Goal: Task Accomplishment & Management: Use online tool/utility

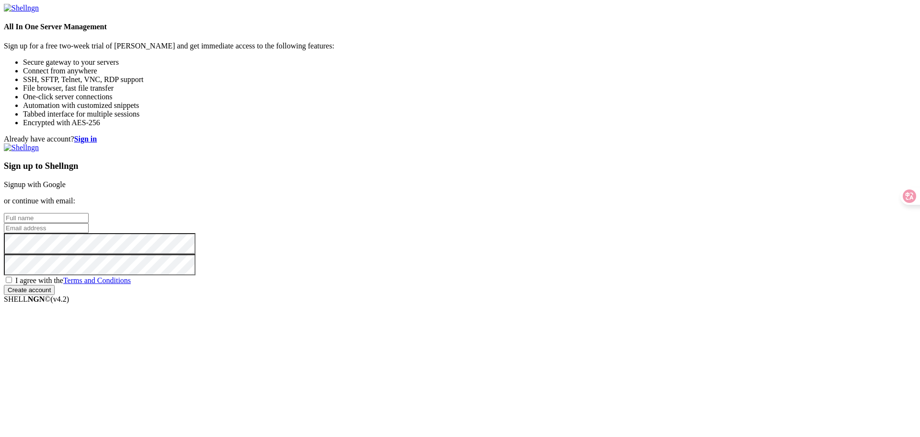
click at [66, 180] on link "Signup with Google" at bounding box center [35, 184] width 62 height 8
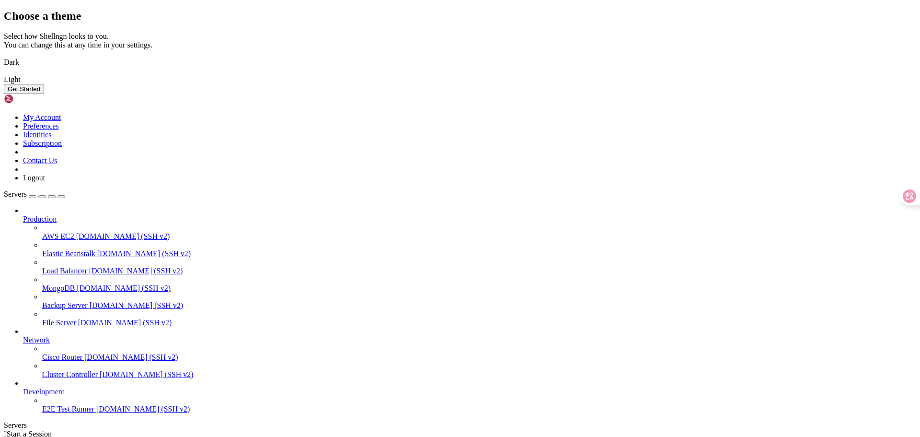
click at [44, 94] on button "Get Started" at bounding box center [24, 89] width 40 height 10
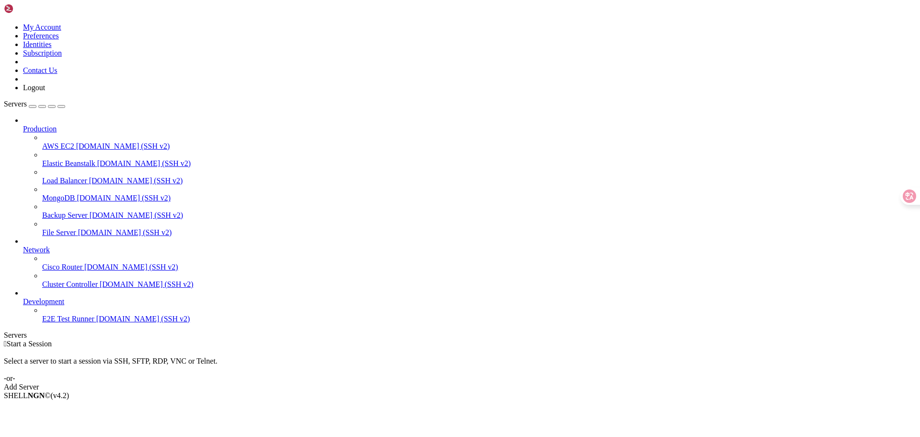
click at [71, 142] on span "AWS EC2" at bounding box center [58, 146] width 32 height 8
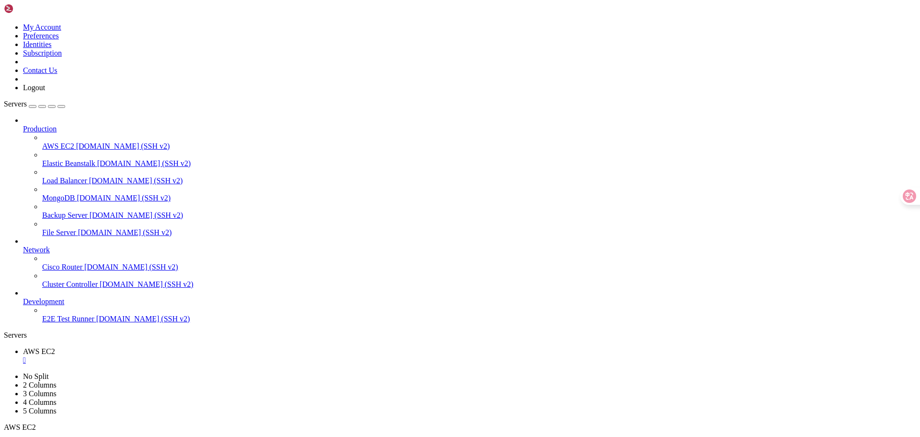
click at [81, 159] on span "Elastic Beanstalk" at bounding box center [68, 163] width 53 height 8
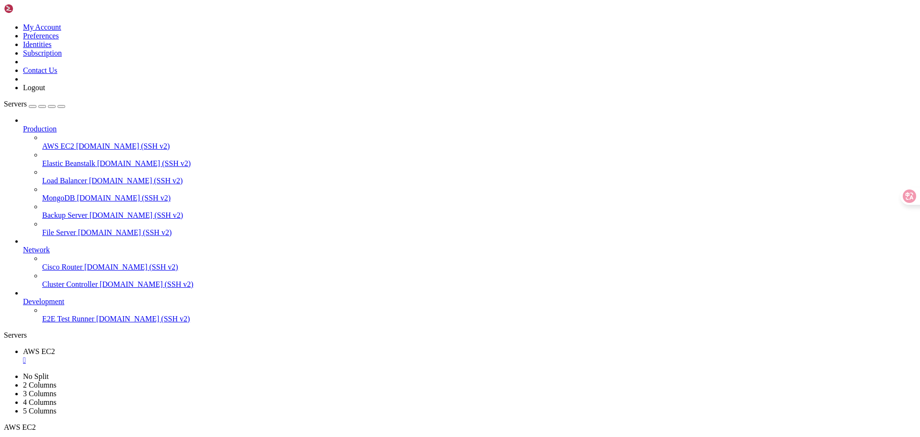
click at [81, 159] on span "Elastic Beanstalk" at bounding box center [68, 163] width 53 height 8
click at [141, 347] on link "AWS EC2 " at bounding box center [469, 355] width 893 height 17
click at [76, 364] on span "Elastic Beanstalk" at bounding box center [49, 368] width 53 height 8
click at [174, 356] on div "" at bounding box center [469, 360] width 893 height 9
click at [199, 356] on div "" at bounding box center [469, 360] width 893 height 9
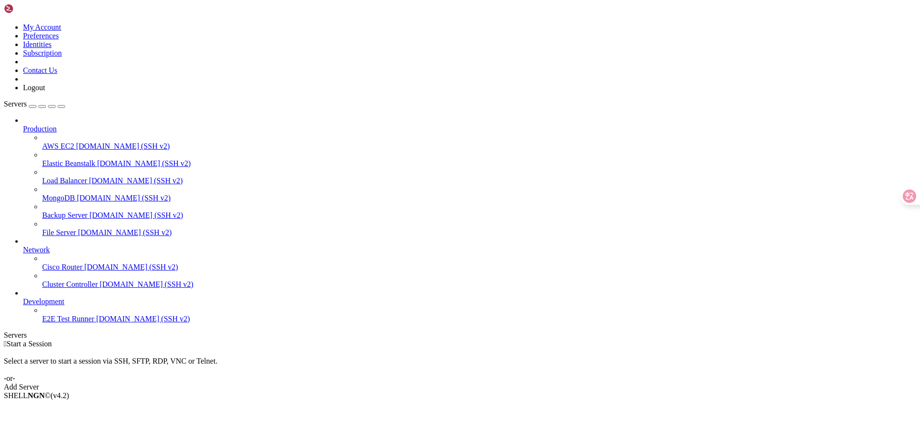
click at [549, 382] on link "Add Server" at bounding box center [460, 386] width 913 height 9
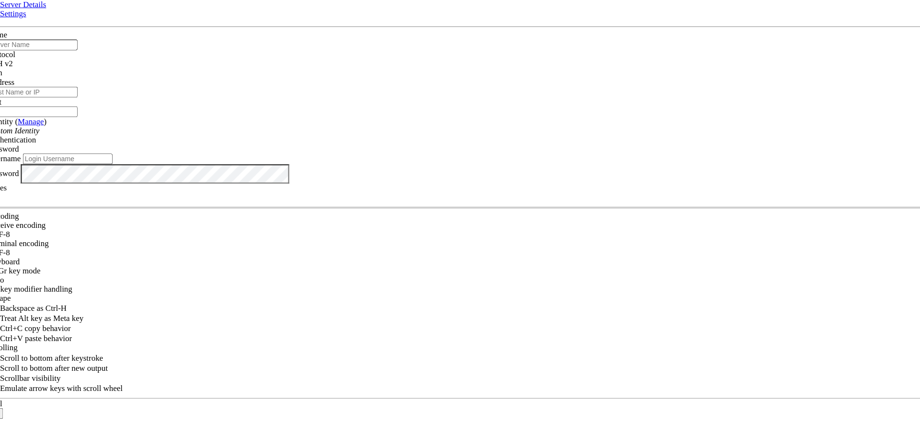
click at [35, 72] on span "SSH v2" at bounding box center [23, 68] width 23 height 8
click at [4, 33] on icon at bounding box center [4, 33] width 0 height 0
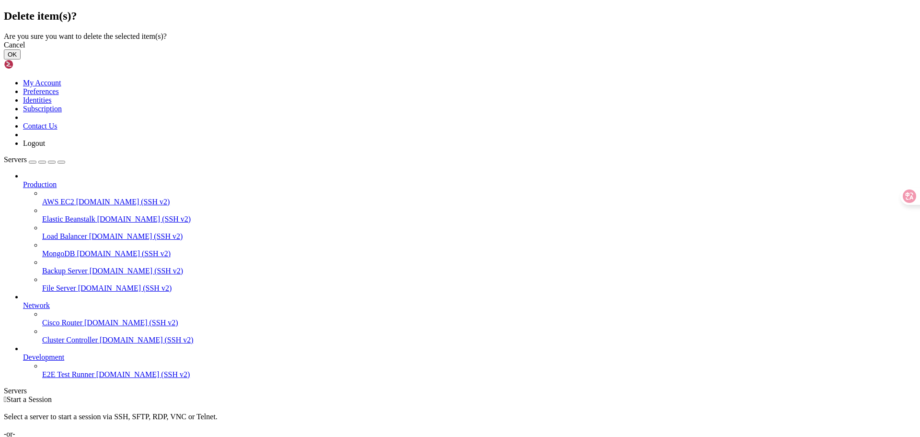
click at [21, 59] on button "OK" at bounding box center [12, 54] width 17 height 10
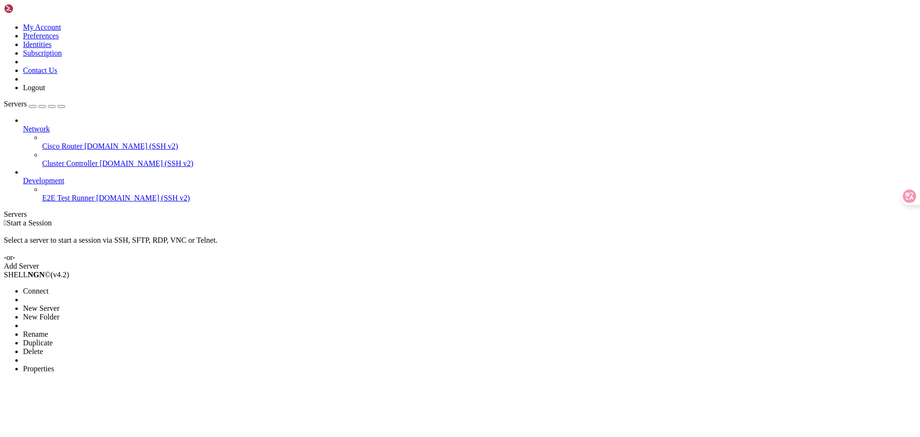
click at [108, 347] on li "Delete" at bounding box center [66, 351] width 87 height 9
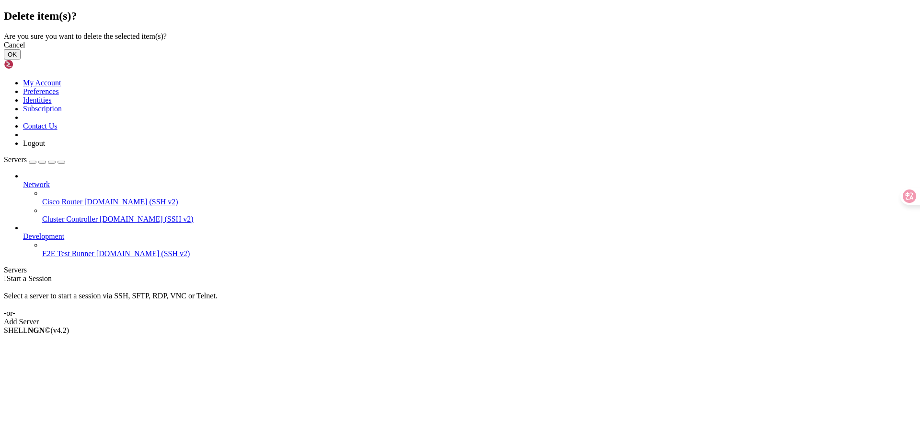
click at [21, 59] on button "OK" at bounding box center [12, 54] width 17 height 10
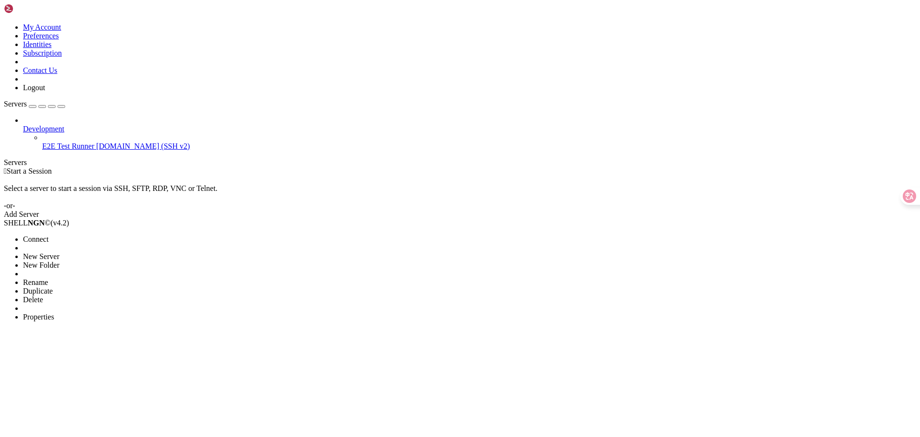
click at [110, 295] on li "Delete" at bounding box center [66, 299] width 87 height 9
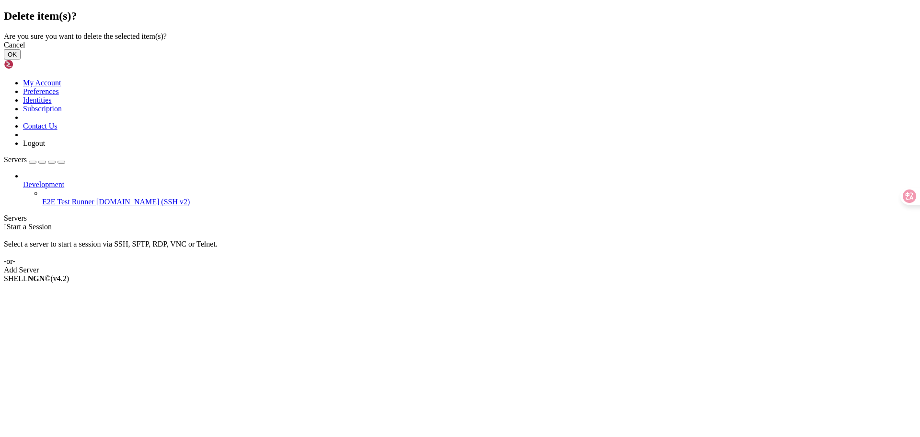
click at [21, 59] on button "OK" at bounding box center [12, 54] width 17 height 10
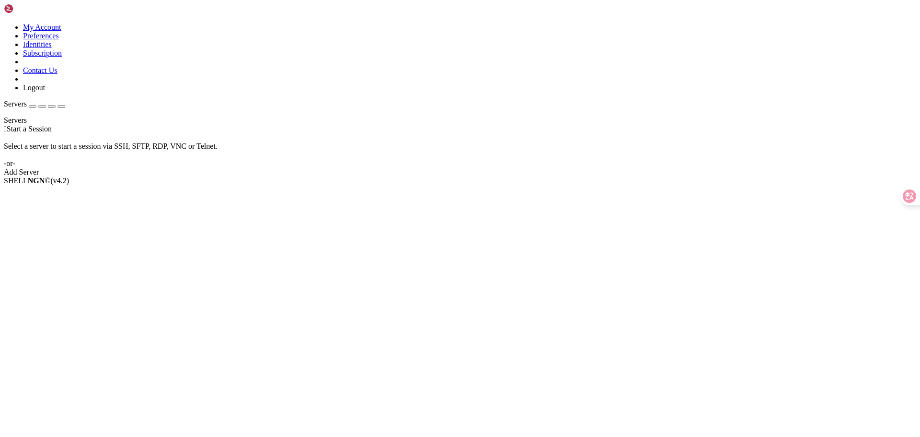
click at [4, 23] on link at bounding box center [4, 23] width 0 height 0
click at [59, 40] on link "Preferences" at bounding box center [41, 36] width 36 height 8
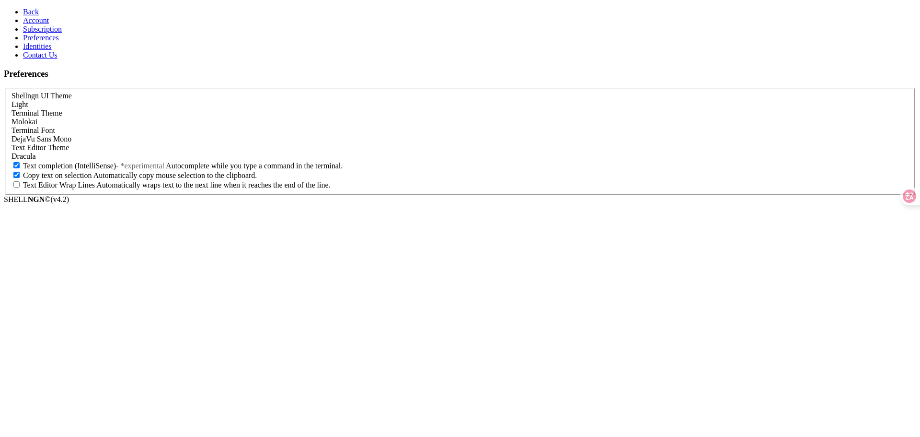
click at [29, 9] on span "Back" at bounding box center [31, 12] width 16 height 8
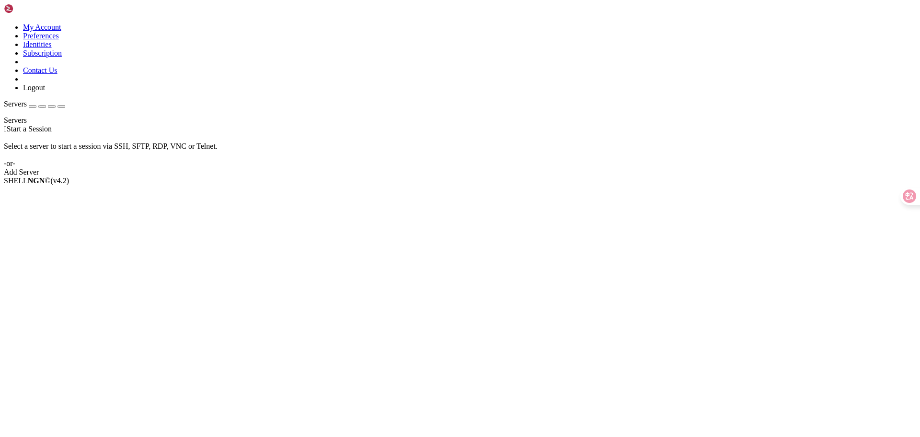
click at [498, 174] on link "Add Server" at bounding box center [460, 172] width 913 height 9
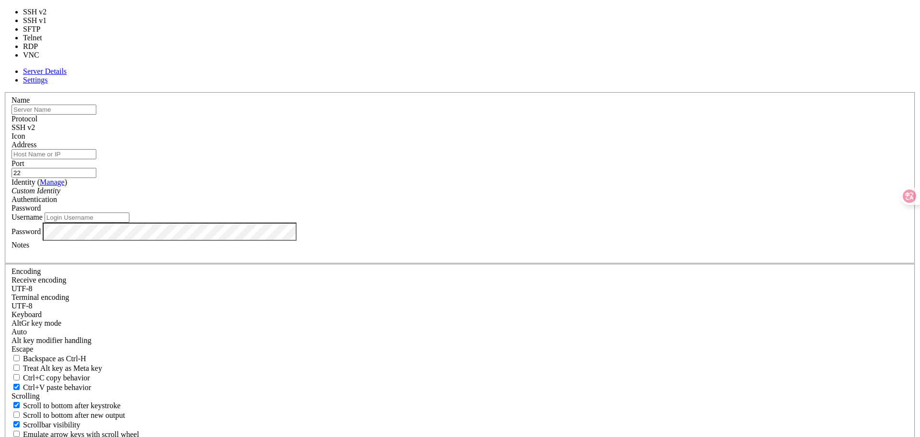
click at [533, 127] on div "SSH v2" at bounding box center [460, 127] width 897 height 9
type input "3389"
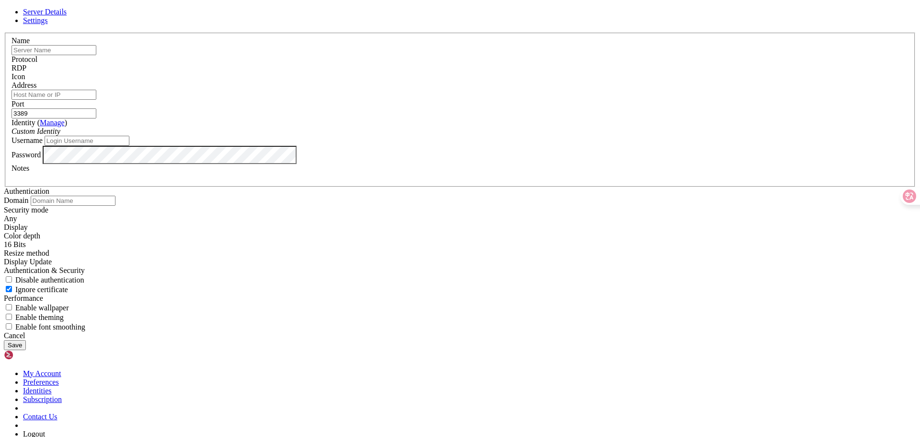
click at [96, 55] on input "text" at bounding box center [54, 50] width 85 height 10
paste input "[TECHNICAL_ID]"
type input "[TECHNICAL_ID]"
click at [96, 100] on input "Address" at bounding box center [54, 95] width 85 height 10
click at [96, 55] on input "[TECHNICAL_ID]" at bounding box center [54, 50] width 85 height 10
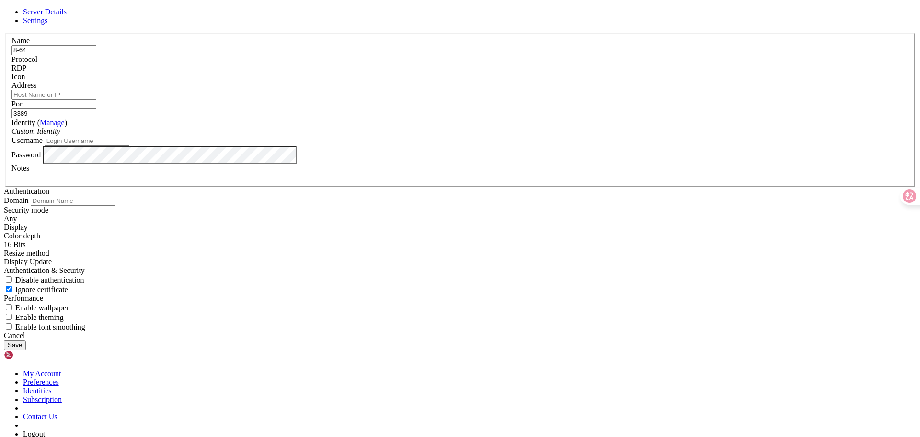
type input "8-64"
click at [96, 100] on input "Address" at bounding box center [54, 95] width 85 height 10
paste input "[TECHNICAL_ID]"
type input "[TECHNICAL_ID]"
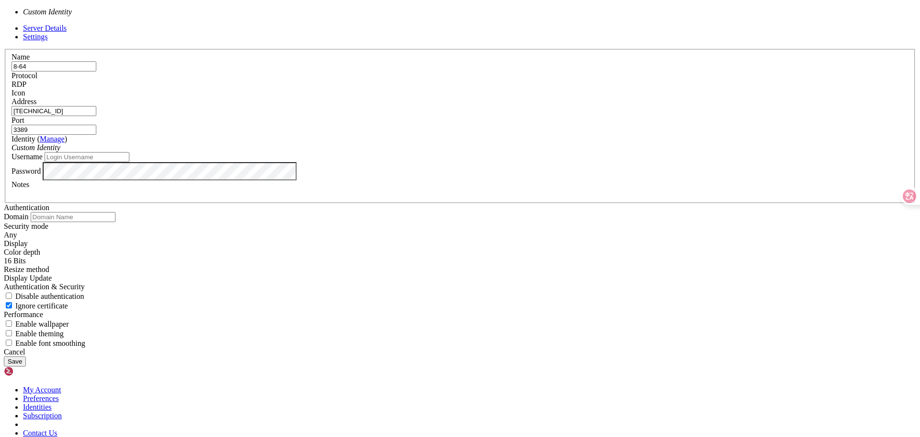
click at [404, 152] on div "Custom Identity" at bounding box center [460, 147] width 897 height 9
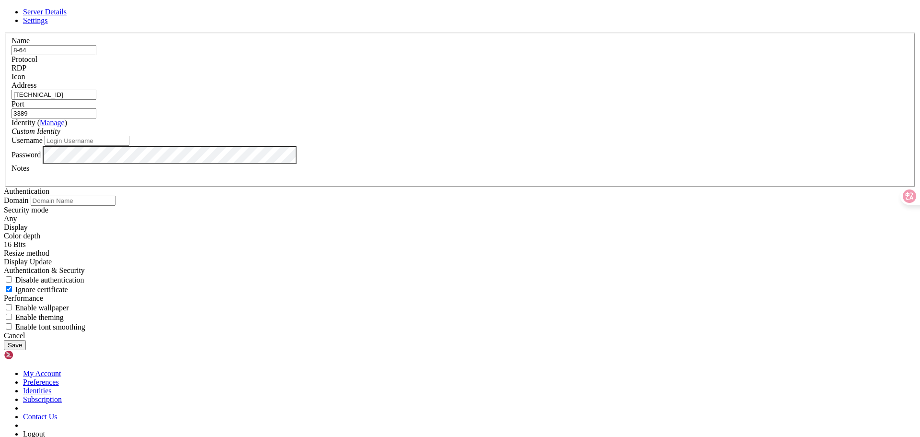
click at [404, 136] on div "Custom Identity" at bounding box center [460, 131] width 897 height 9
click at [129, 146] on input "Username" at bounding box center [87, 141] width 85 height 10
paste input "Wdagutilityaccount"
type input "Wdagutilityaccount"
click at [26, 340] on button "Save" at bounding box center [15, 345] width 22 height 10
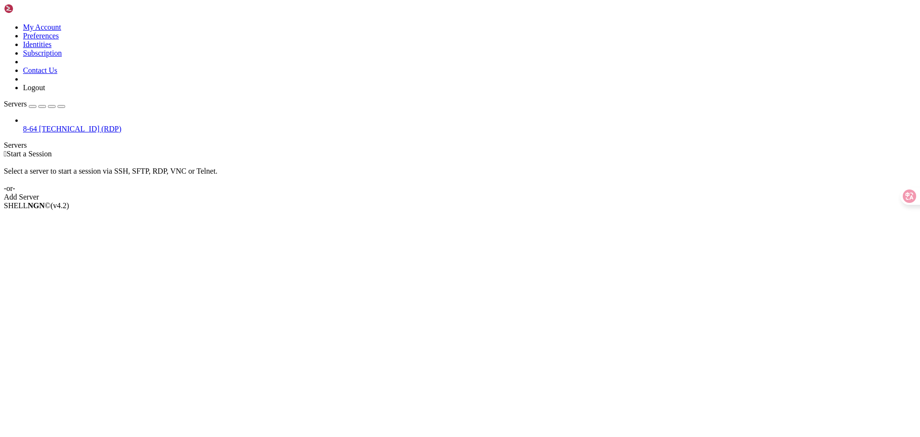
click at [37, 125] on span "8-64" at bounding box center [30, 129] width 14 height 8
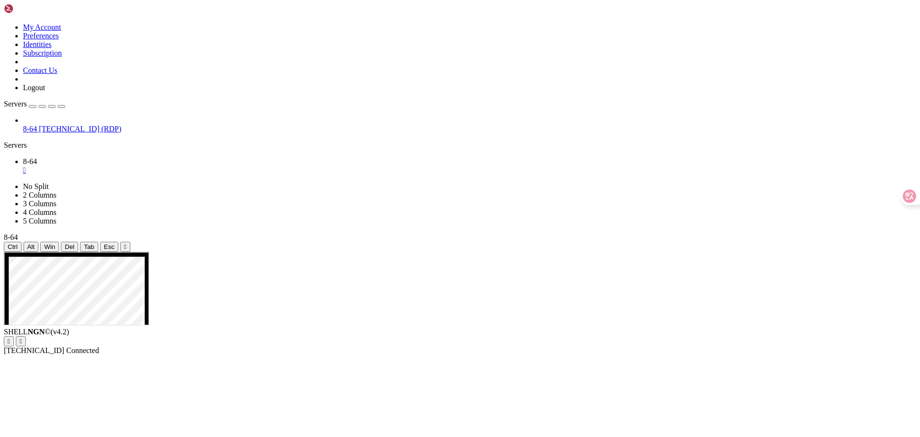
drag, startPoint x: 155, startPoint y: 366, endPoint x: 161, endPoint y: 301, distance: 65.4
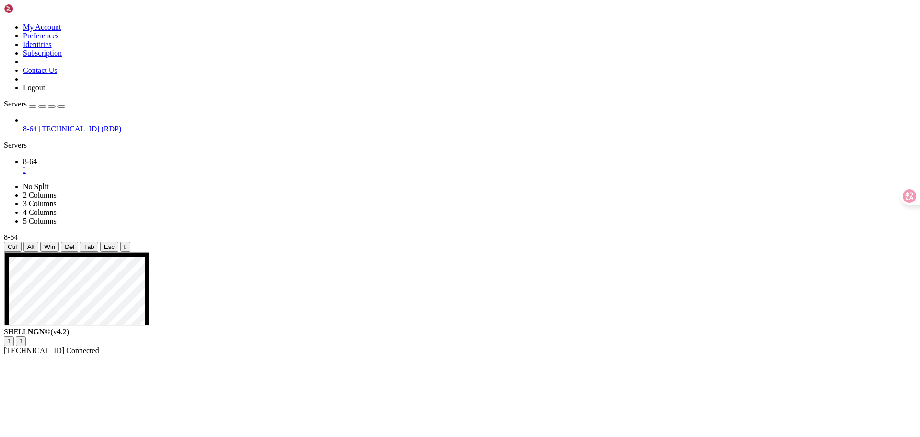
click at [36, 105] on button "button" at bounding box center [33, 106] width 8 height 3
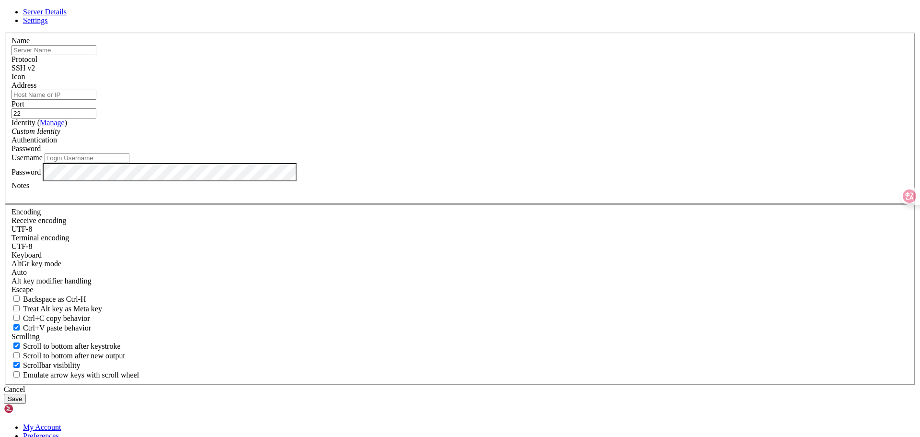
click at [570, 81] on div "Icon" at bounding box center [460, 76] width 897 height 9
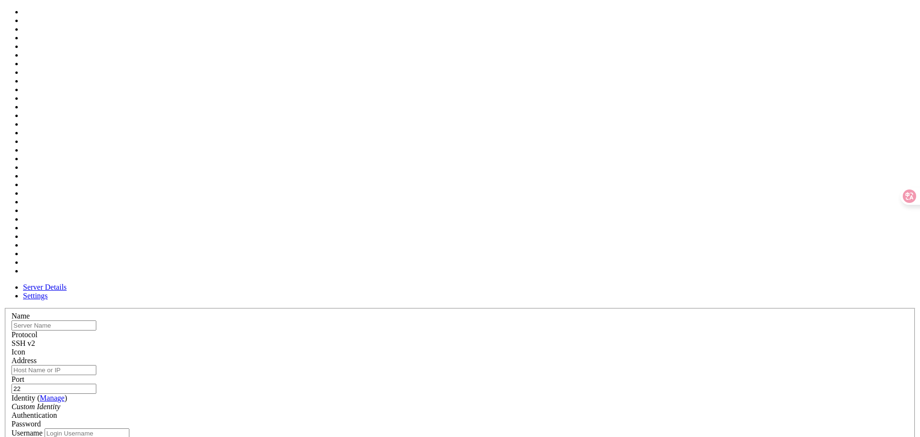
click at [579, 356] on div at bounding box center [460, 356] width 897 height 0
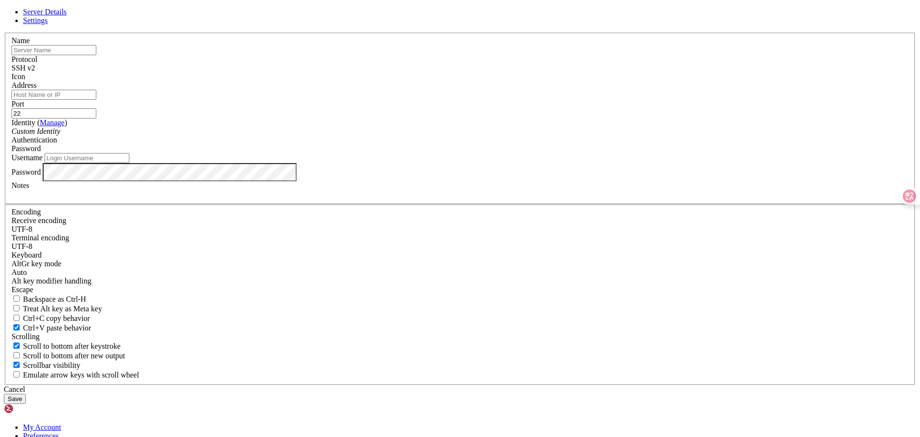
drag, startPoint x: 533, startPoint y: 120, endPoint x: 535, endPoint y: 127, distance: 7.1
click at [535, 72] on div "Protocol SSH v2" at bounding box center [460, 63] width 897 height 17
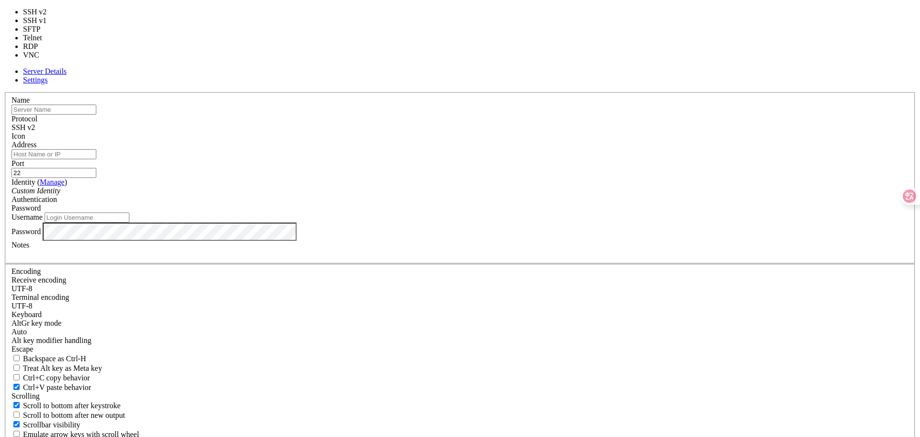
click at [535, 127] on div "SSH v2" at bounding box center [460, 127] width 897 height 9
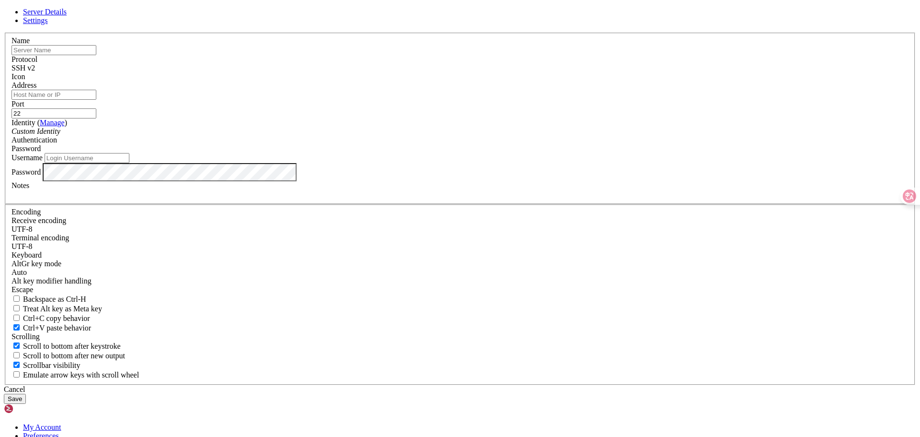
click at [535, 72] on div "SSH v2" at bounding box center [460, 68] width 897 height 9
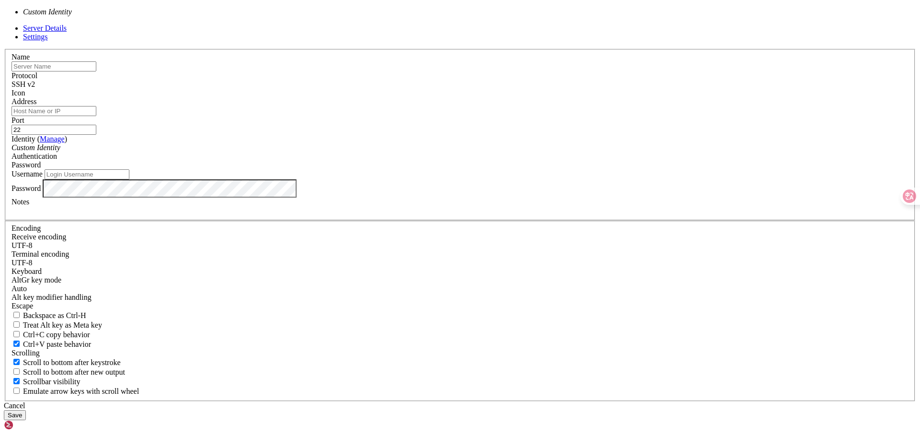
click at [441, 152] on div "Custom Identity" at bounding box center [460, 147] width 897 height 9
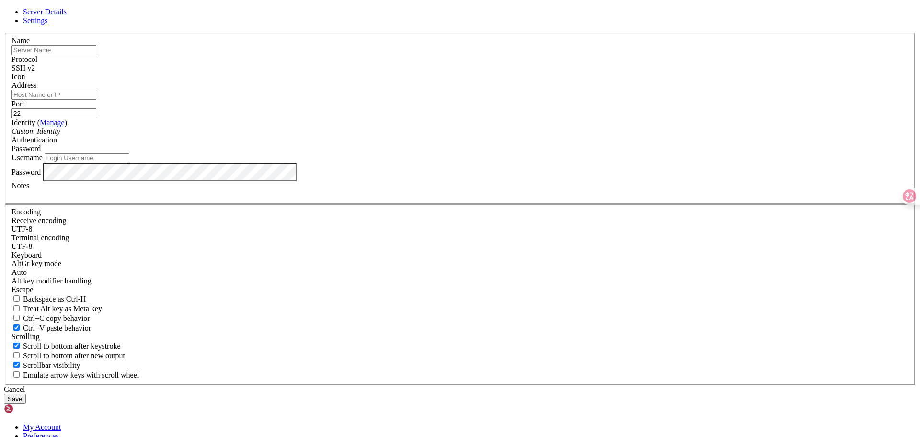
click at [441, 136] on div "Custom Identity" at bounding box center [460, 131] width 897 height 9
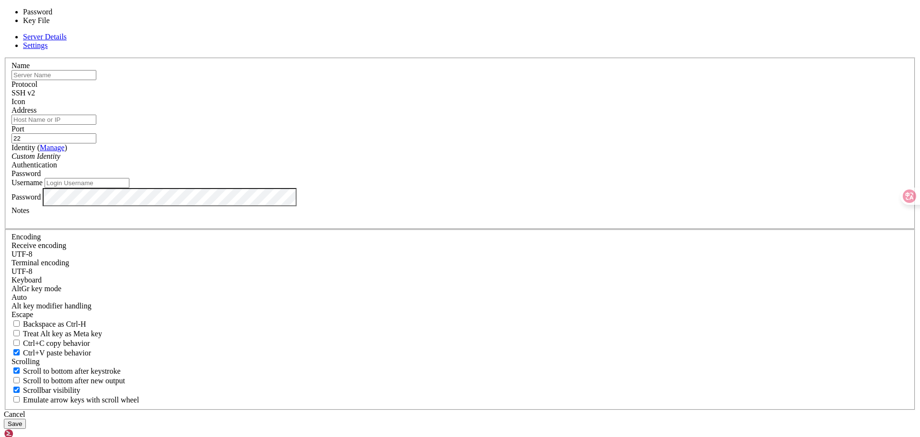
click at [517, 178] on div "Password" at bounding box center [460, 173] width 897 height 9
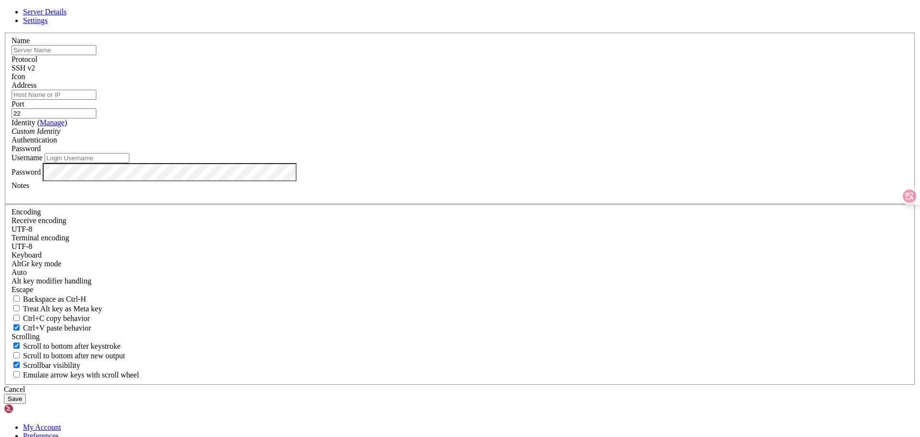
click at [41, 152] on span "Password" at bounding box center [26, 148] width 29 height 8
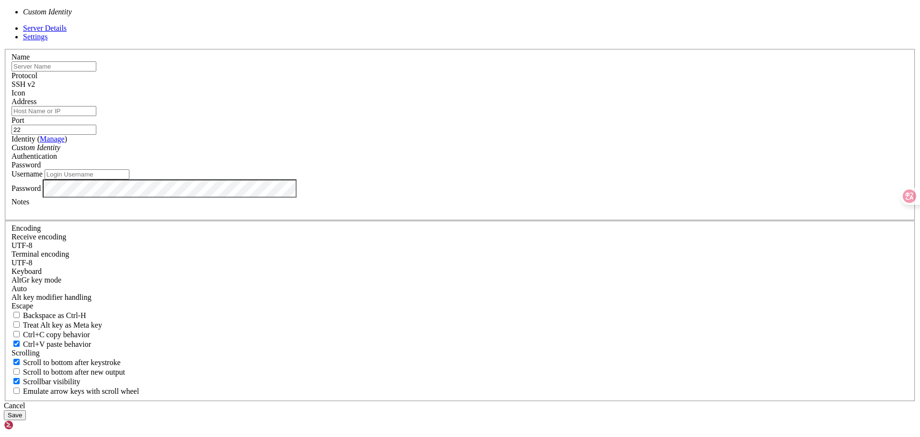
click at [437, 152] on div "Custom Identity" at bounding box center [460, 147] width 897 height 9
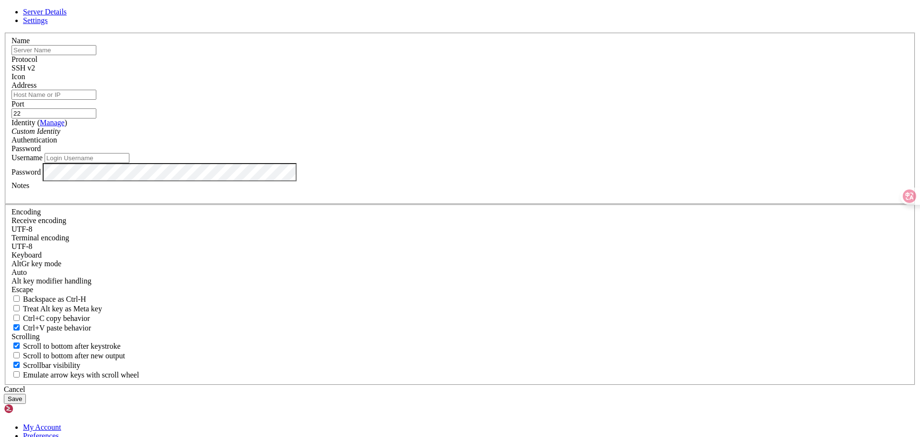
click at [437, 136] on div "Custom Identity" at bounding box center [460, 131] width 897 height 9
click at [65, 127] on link "Manage" at bounding box center [52, 122] width 25 height 8
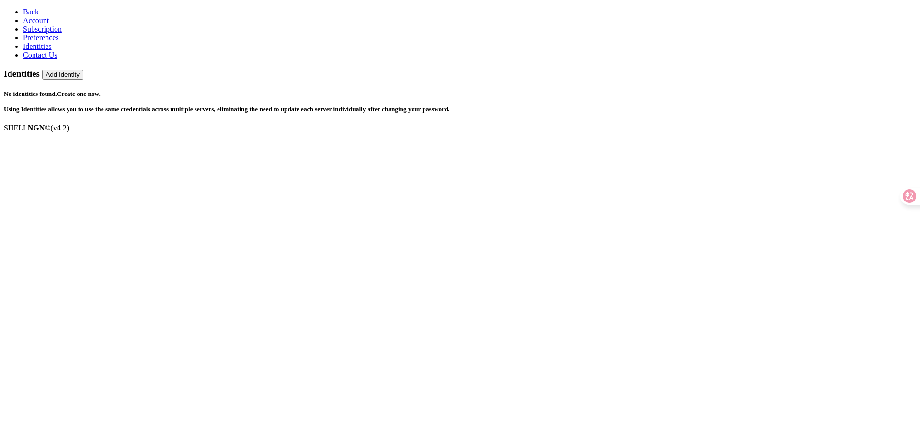
click at [23, 22] on link "Account" at bounding box center [36, 20] width 26 height 8
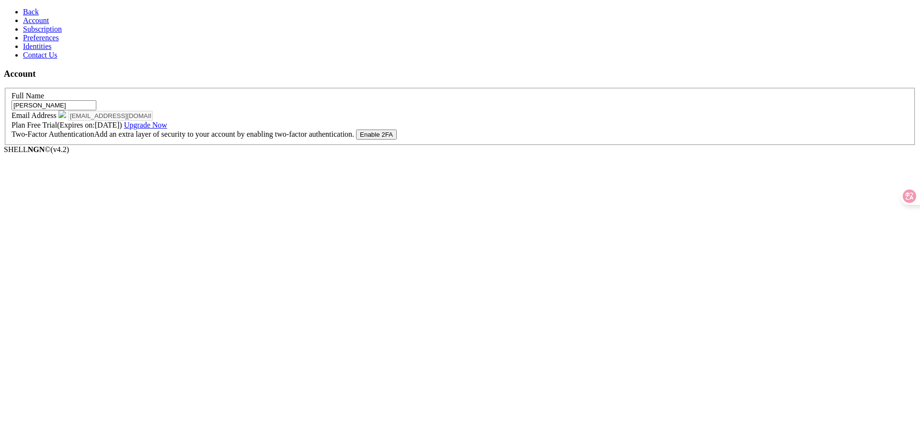
click at [34, 15] on link "Back" at bounding box center [31, 12] width 16 height 8
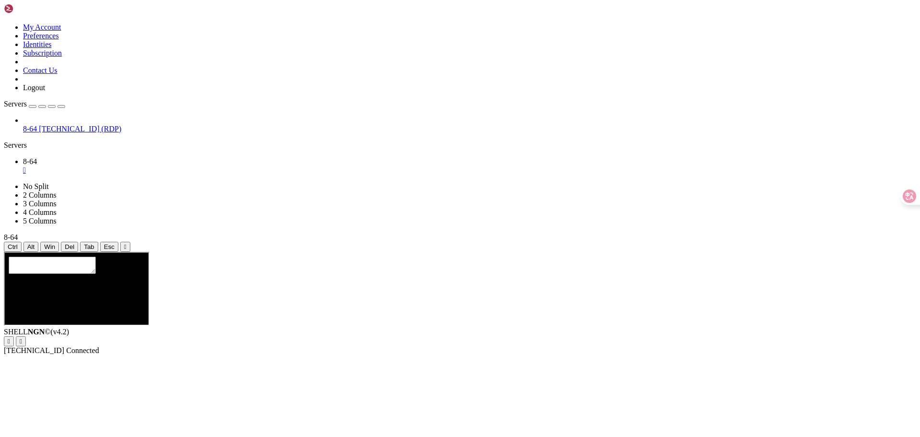
click at [33, 106] on div "button" at bounding box center [33, 106] width 0 height 0
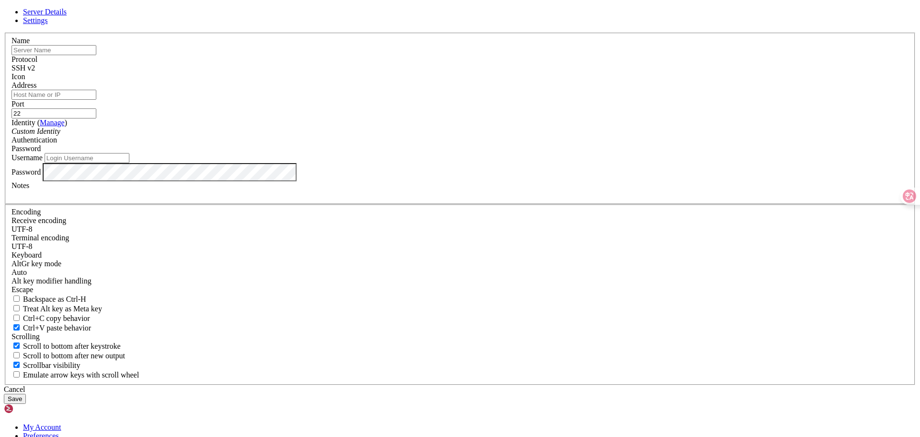
click at [96, 55] on input "text" at bounding box center [54, 50] width 85 height 10
click at [48, 24] on link "Settings" at bounding box center [35, 20] width 25 height 8
click at [67, 16] on link "Server Details" at bounding box center [45, 12] width 44 height 8
click at [96, 55] on input "text" at bounding box center [54, 50] width 85 height 10
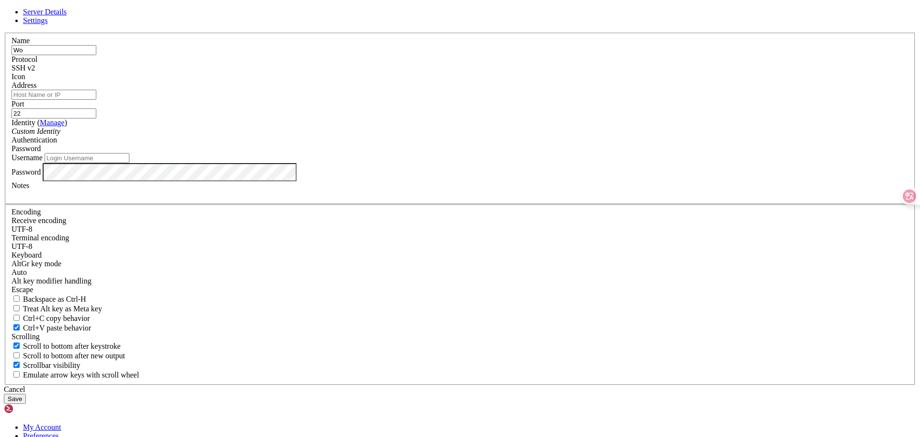
type input "W"
type input "GameDev Workstation"
click at [96, 100] on input "Address" at bounding box center [54, 95] width 85 height 10
paste input "[TECHNICAL_ID]"
type input "[TECHNICAL_ID]"
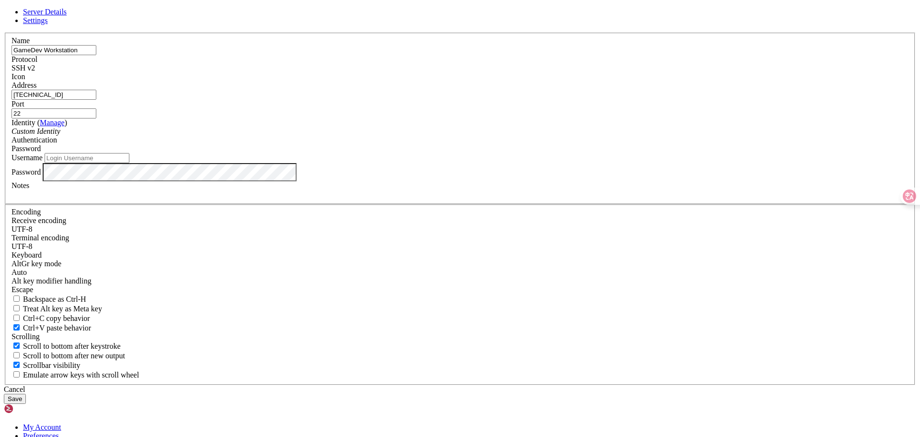
click at [129, 163] on input "Username" at bounding box center [87, 158] width 85 height 10
type input "quangdz"
click at [26, 394] on button "Save" at bounding box center [15, 399] width 22 height 10
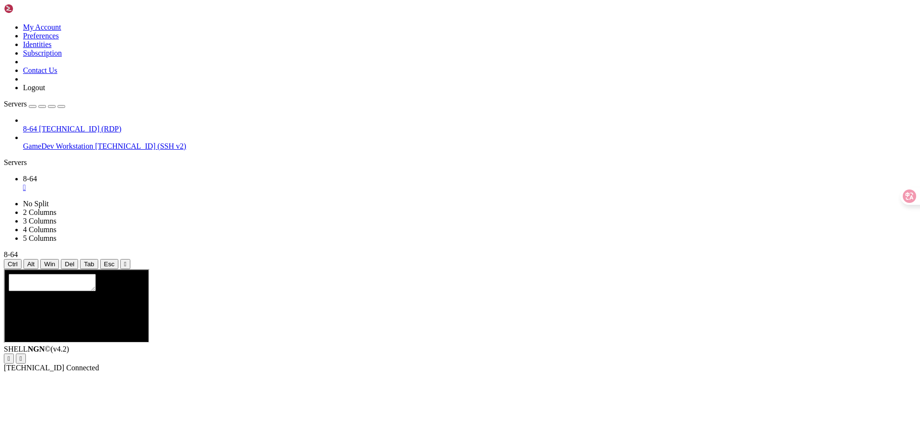
click at [80, 142] on span "GameDev Workstation" at bounding box center [58, 146] width 70 height 8
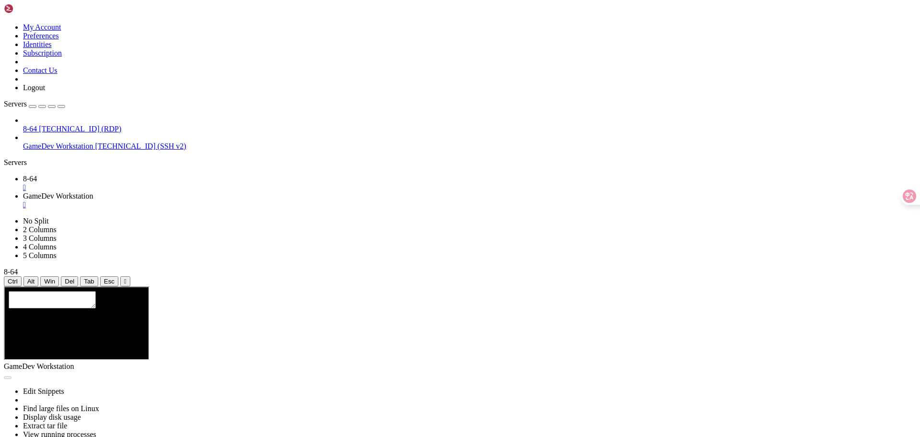
click at [37, 174] on span "8-64" at bounding box center [30, 178] width 14 height 8
click at [141, 290] on div at bounding box center [76, 290] width 136 height 0
click at [204, 192] on link "GameDev Workstation " at bounding box center [469, 200] width 893 height 17
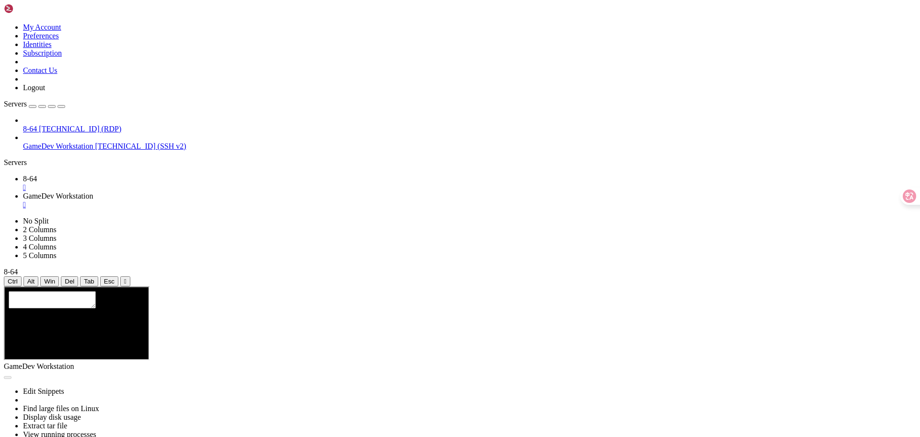
click at [37, 174] on span "8-64" at bounding box center [30, 178] width 14 height 8
click at [144, 290] on div at bounding box center [76, 290] width 136 height 0
click at [37, 125] on span "8-64" at bounding box center [30, 129] width 14 height 8
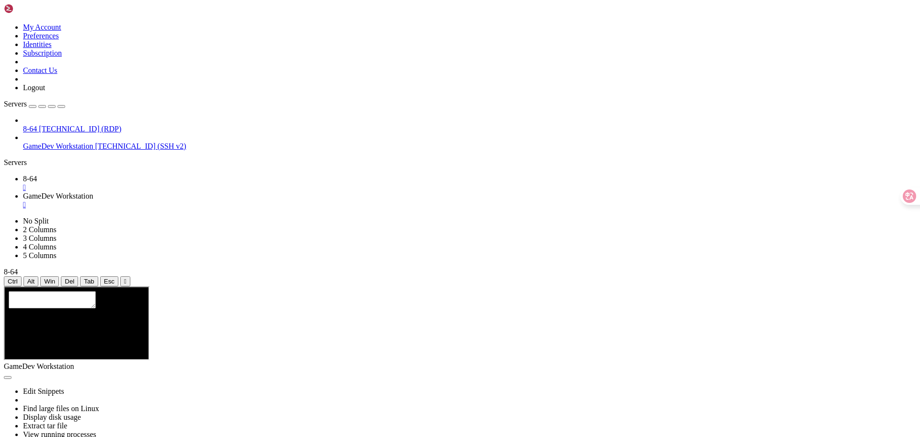
click at [37, 125] on span "8-64" at bounding box center [30, 129] width 14 height 8
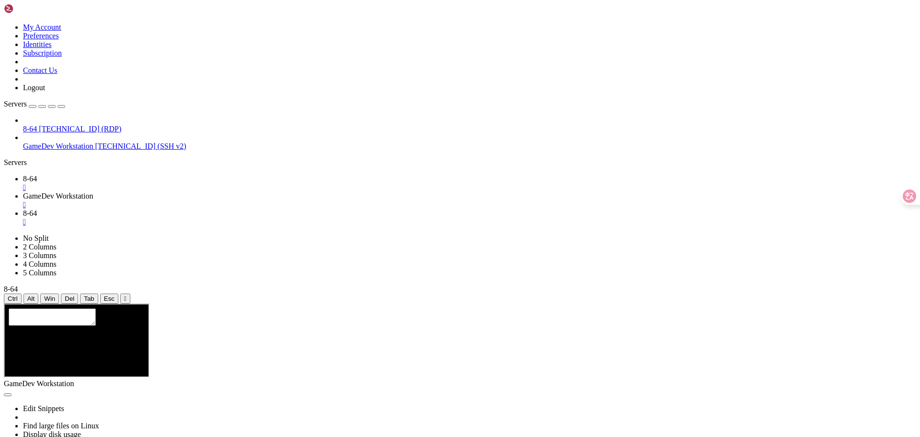
click at [161, 183] on div "" at bounding box center [469, 187] width 893 height 9
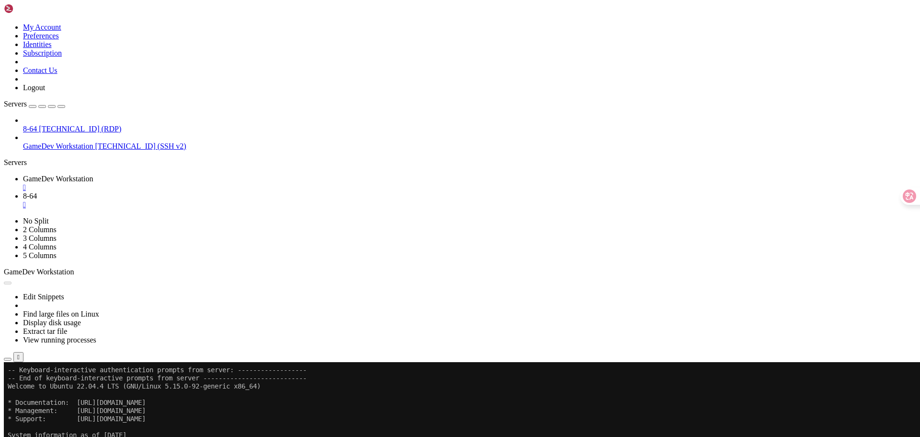
click at [42, 389] on button "Reconnect" at bounding box center [23, 394] width 38 height 10
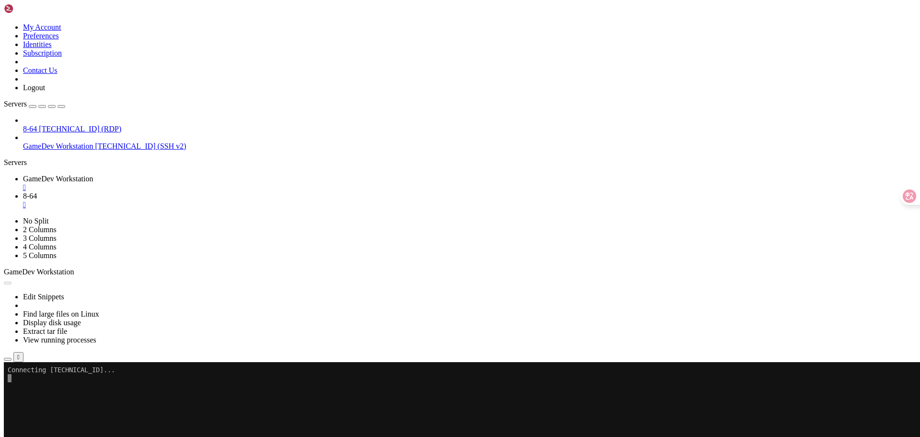
click at [210, 192] on link "8-64 " at bounding box center [469, 200] width 893 height 17
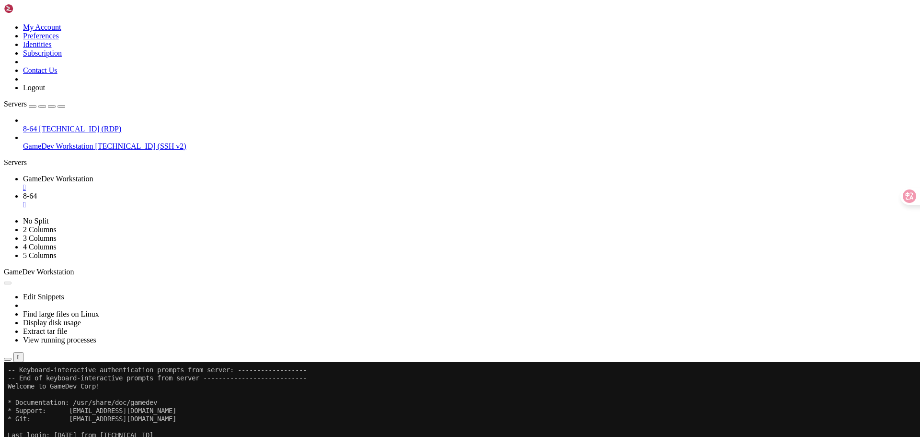
click at [250, 200] on div "" at bounding box center [469, 204] width 893 height 9
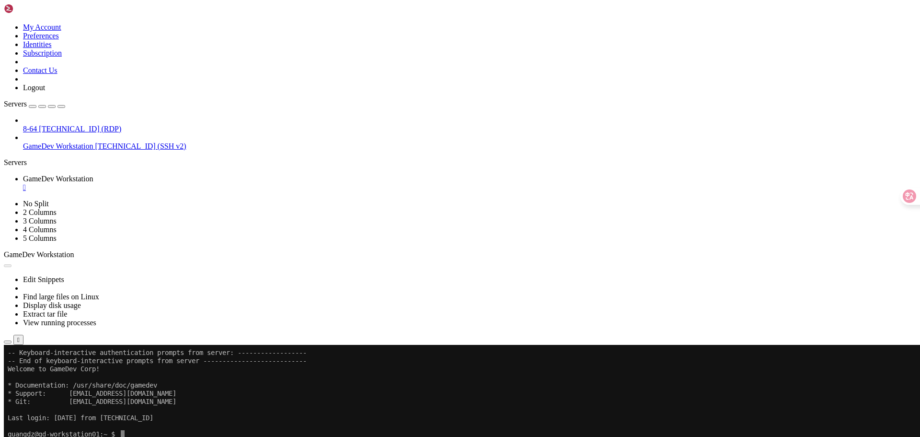
click at [42, 371] on button "Reconnect" at bounding box center [23, 376] width 38 height 10
click at [201, 183] on div "" at bounding box center [469, 187] width 893 height 9
